Goal: Information Seeking & Learning: Check status

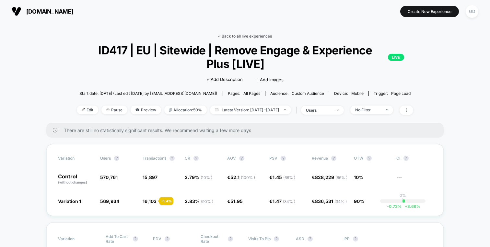
click at [226, 35] on link "< Back to all live experiences" at bounding box center [245, 36] width 54 height 5
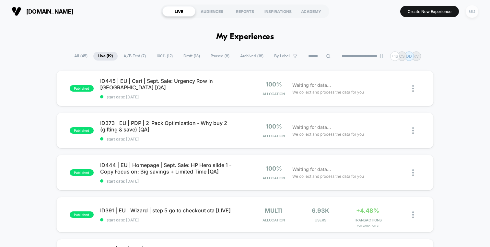
click at [470, 11] on div "GD" at bounding box center [471, 11] width 13 height 13
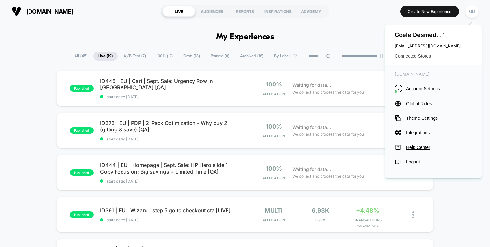
click at [425, 54] on span "Connected Stores" at bounding box center [432, 55] width 77 height 5
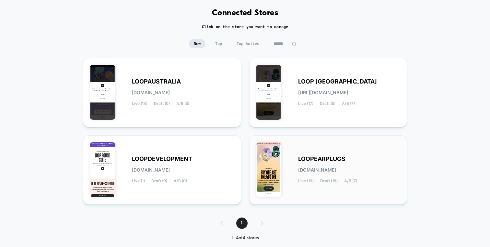
scroll to position [29, 0]
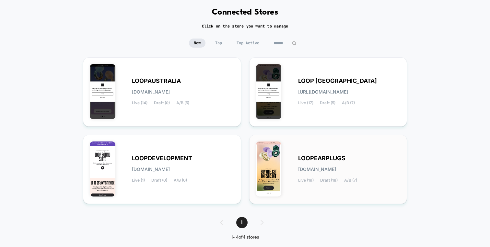
click at [315, 156] on span "LOOPEARPLUGS" at bounding box center [321, 158] width 47 height 5
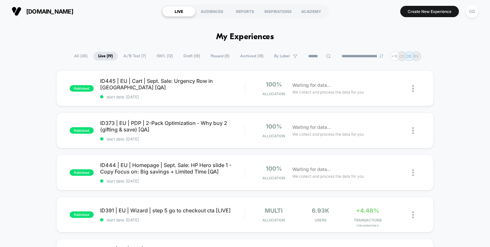
click at [326, 56] on icon at bounding box center [328, 56] width 5 height 5
click at [323, 56] on input at bounding box center [319, 56] width 65 height 8
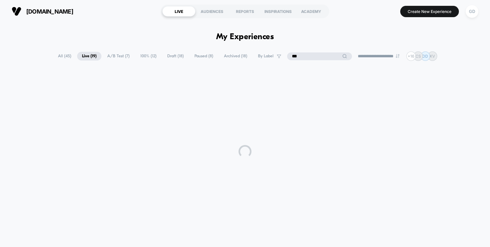
type input "***"
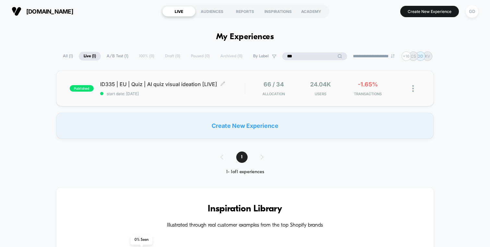
click at [231, 86] on span "ID335 | EU | Quiz | AI quiz visual ideation [LIVE] Click to edit experience det…" at bounding box center [172, 84] width 144 height 6
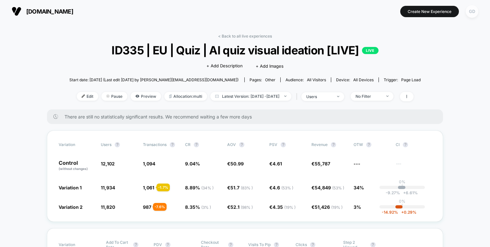
click at [471, 8] on div "GD" at bounding box center [471, 11] width 13 height 13
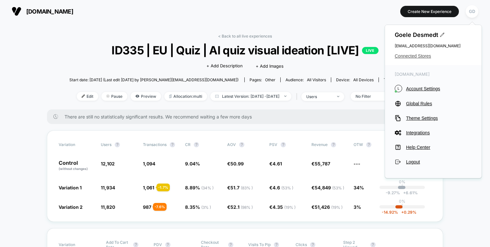
click at [427, 57] on span "Connected Stores" at bounding box center [432, 55] width 77 height 5
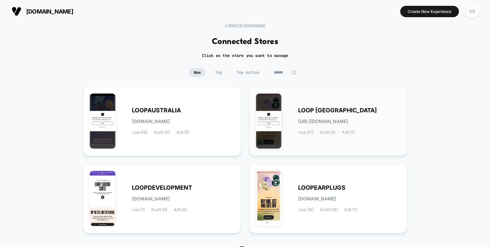
click at [315, 115] on div "LOOP UNITED STATES loop-united_states.myshopify.com Live (17) Draft (5) A/B (7)" at bounding box center [349, 121] width 102 height 27
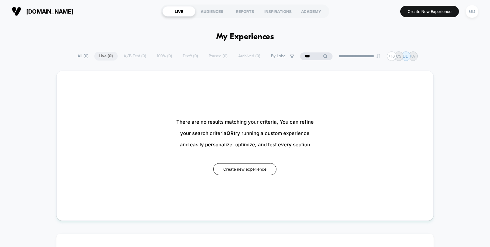
click at [67, 12] on span "us.loopearplugs.com" at bounding box center [49, 11] width 47 height 7
click at [12, 4] on section "us.loopearplugs.com" at bounding box center [83, 11] width 146 height 16
click at [13, 6] on button "us.loopearplugs.com" at bounding box center [42, 11] width 65 height 10
click at [475, 12] on div "GD" at bounding box center [471, 11] width 13 height 13
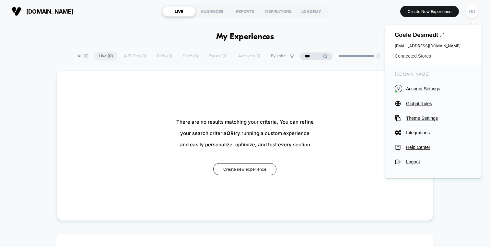
click at [419, 58] on span "Connected Stores" at bounding box center [432, 55] width 77 height 5
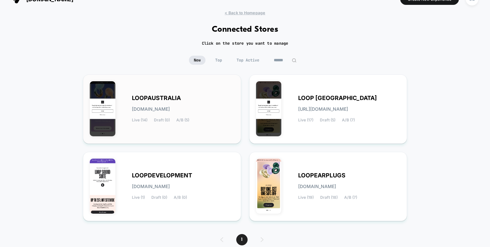
scroll to position [13, 0]
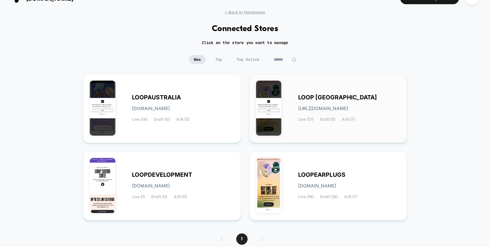
click at [329, 97] on span "LOOP [GEOGRAPHIC_DATA]" at bounding box center [337, 97] width 79 height 5
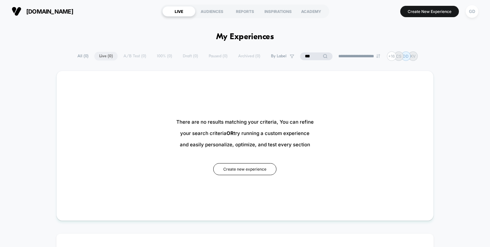
click at [311, 57] on input "***" at bounding box center [316, 56] width 32 height 8
type input "***"
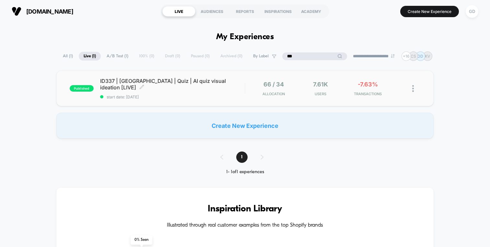
click at [241, 88] on div "ID337 | USA | Quiz | AI quiz visual ideation [LIVE] Click to edit experience de…" at bounding box center [172, 89] width 144 height 22
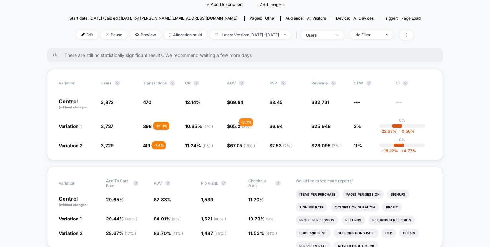
scroll to position [72, 0]
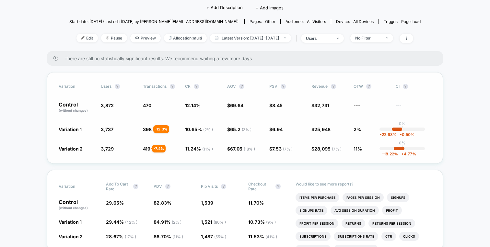
click at [231, 122] on div "Variation users ? Transactions ? CR ? AOV ? PSV ? Revenue ? OTW ? CI ? Control …" at bounding box center [245, 117] width 396 height 91
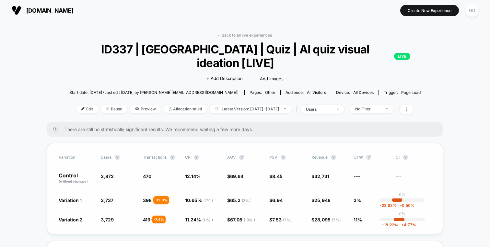
scroll to position [0, 0]
